Goal: Navigation & Orientation: Go to known website

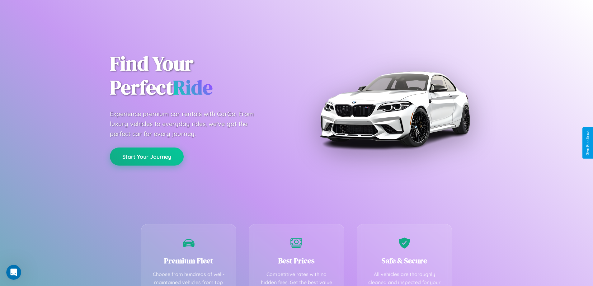
click at [147, 157] on button "Start Your Journey" at bounding box center [147, 156] width 74 height 18
click at [147, 156] on button "Start Your Journey" at bounding box center [147, 156] width 74 height 18
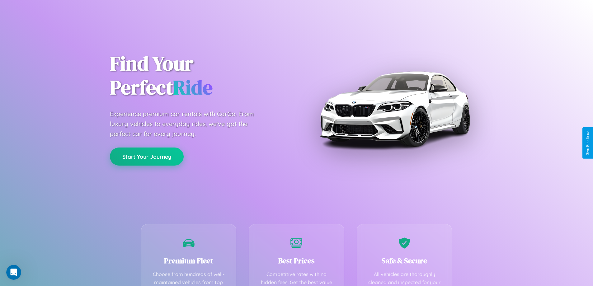
click at [147, 156] on button "Start Your Journey" at bounding box center [147, 156] width 74 height 18
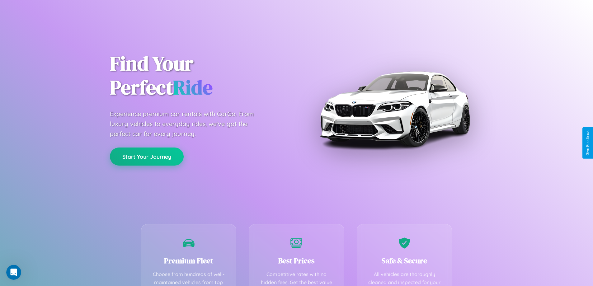
click at [147, 156] on button "Start Your Journey" at bounding box center [147, 156] width 74 height 18
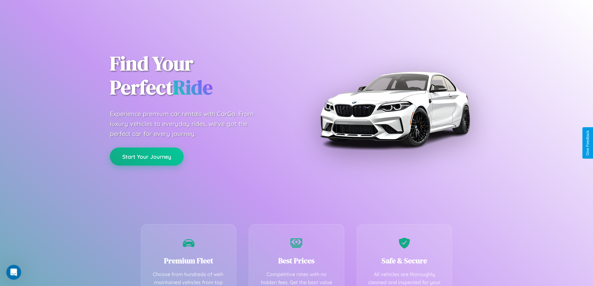
click at [147, 156] on button "Start Your Journey" at bounding box center [147, 156] width 74 height 18
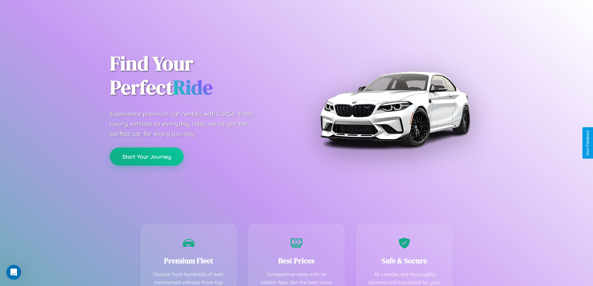
click at [147, 156] on button "Start Your Journey" at bounding box center [147, 156] width 74 height 18
